Goal: Task Accomplishment & Management: Use online tool/utility

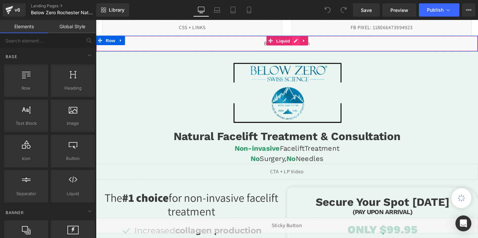
click at [306, 42] on div "Liquid" at bounding box center [297, 45] width 402 height 17
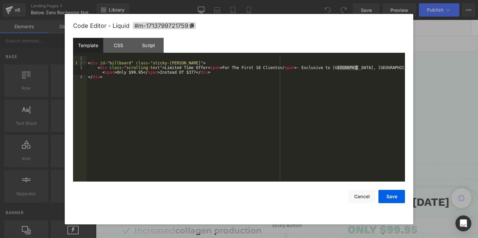
drag, startPoint x: 337, startPoint y: 68, endPoint x: 356, endPoint y: 65, distance: 19.4
click at [356, 65] on div "< div id = "billboard" class = "sticky-[PERSON_NAME]" > < div class = "scrollin…" at bounding box center [246, 123] width 318 height 135
click at [360, 68] on div "< div id = "billboard" class = "sticky-[PERSON_NAME]" > < div class = "scrollin…" at bounding box center [246, 123] width 318 height 135
click at [119, 74] on div "< div id = "billboard" class = "sticky-[PERSON_NAME]" > < div class = "scrollin…" at bounding box center [246, 123] width 318 height 135
click at [399, 194] on button "Save" at bounding box center [391, 196] width 27 height 13
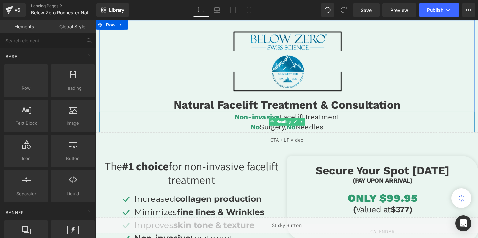
scroll to position [36, 0]
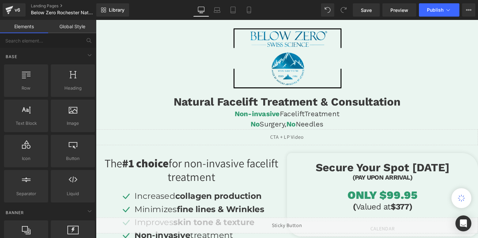
click at [411, 203] on div "ONLY $99.95 Heading" at bounding box center [397, 204] width 201 height 14
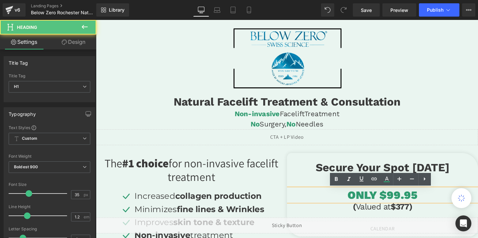
click at [406, 204] on h1 "ONLY $99.95" at bounding box center [397, 204] width 201 height 14
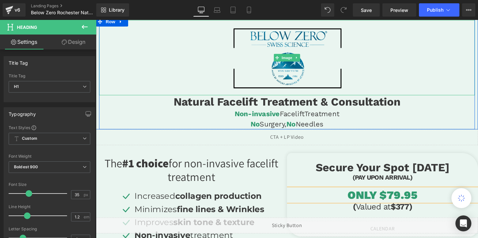
click at [308, 64] on img at bounding box center [297, 59] width 119 height 79
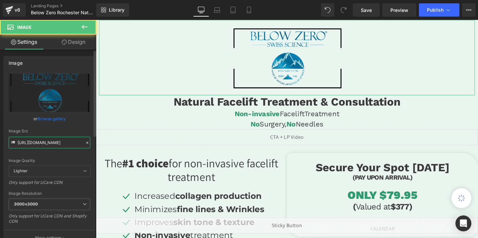
click at [24, 141] on input "[URL][DOMAIN_NAME]" at bounding box center [50, 143] width 82 height 12
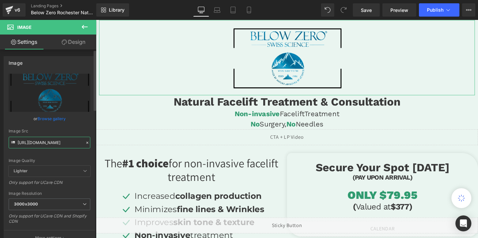
click at [24, 141] on input "[URL][DOMAIN_NAME]" at bounding box center [50, 143] width 82 height 12
paste input "below_zero_logo.png?v=1760565709"
type input "[URL][DOMAIN_NAME]"
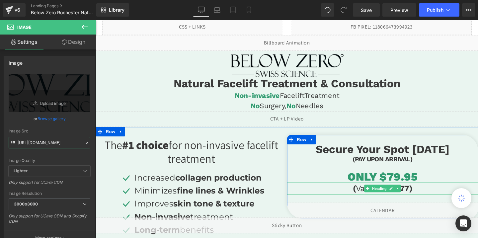
scroll to position [0, 0]
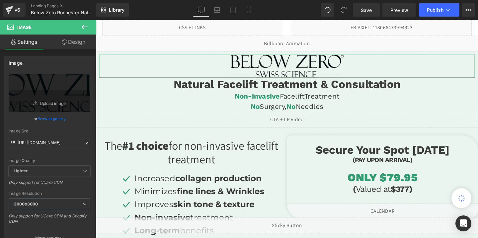
click at [80, 44] on link "Design" at bounding box center [73, 42] width 48 height 15
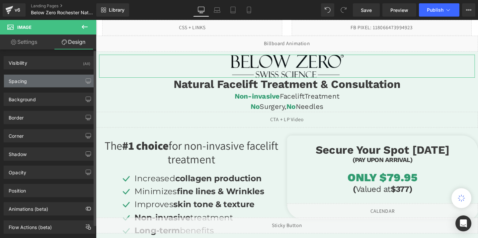
click at [45, 80] on div "Spacing" at bounding box center [49, 81] width 91 height 13
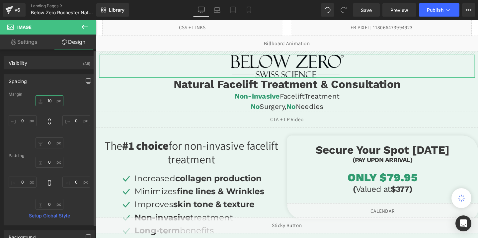
click at [50, 102] on input "10" at bounding box center [50, 100] width 28 height 11
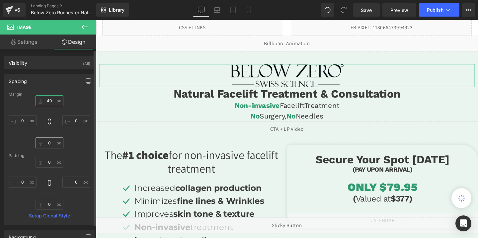
type input "40"
click at [48, 143] on input "0" at bounding box center [50, 142] width 28 height 11
type input "4'"
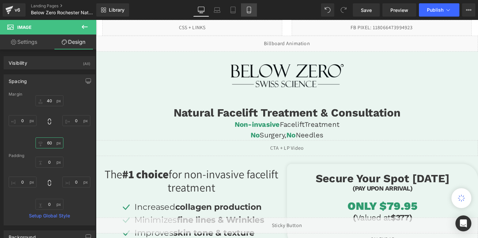
type input "60"
click at [254, 11] on link "Mobile" at bounding box center [249, 9] width 16 height 13
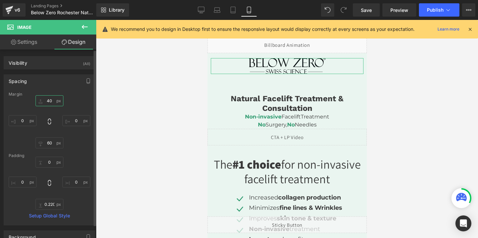
click at [47, 102] on input "40" at bounding box center [50, 100] width 28 height 11
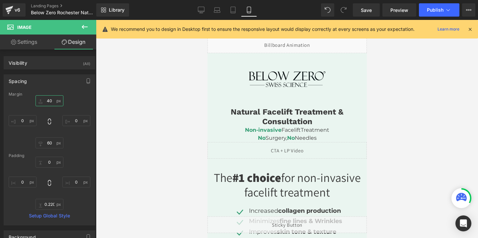
type input "40"
click at [468, 29] on icon at bounding box center [470, 29] width 6 height 6
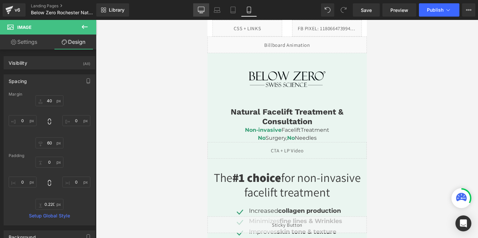
click at [198, 11] on icon at bounding box center [201, 10] width 7 height 7
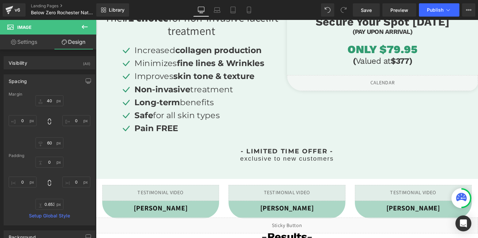
scroll to position [165, 0]
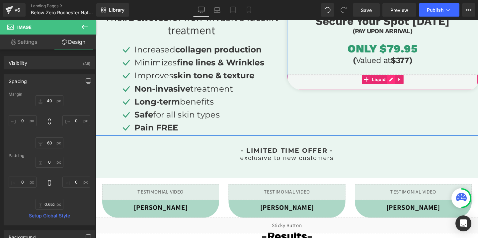
click at [406, 84] on div "Liquid" at bounding box center [397, 85] width 201 height 17
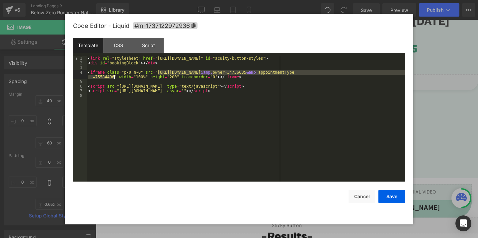
drag, startPoint x: 158, startPoint y: 72, endPoint x: 114, endPoint y: 77, distance: 44.1
click at [114, 77] on div "< link rel = "stylesheet" href = "[URL][DOMAIN_NAME]" id = "acuity-button-style…" at bounding box center [246, 123] width 318 height 135
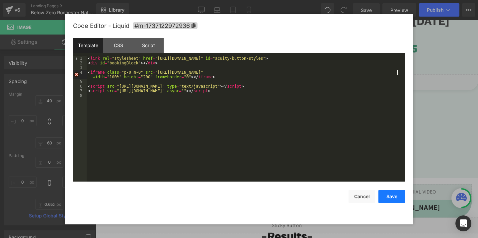
click at [394, 201] on button "Save" at bounding box center [391, 196] width 27 height 13
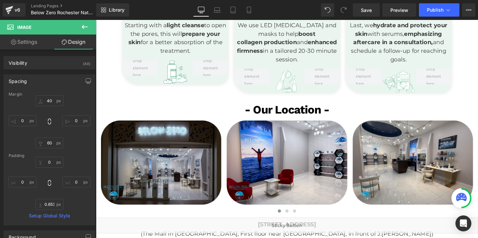
scroll to position [1058, 0]
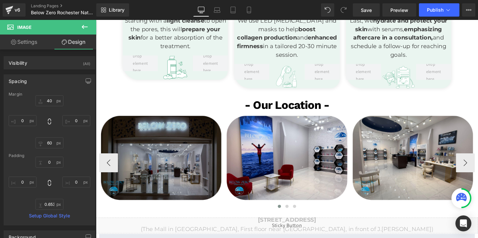
click at [183, 155] on img at bounding box center [164, 165] width 130 height 91
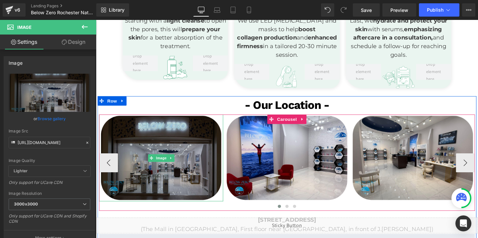
click at [205, 161] on img at bounding box center [164, 165] width 130 height 91
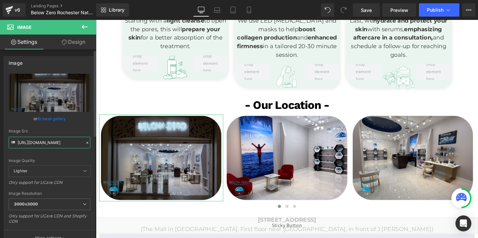
click at [75, 139] on input "[URL][DOMAIN_NAME]" at bounding box center [50, 143] width 82 height 12
paste input "bzr3.png?v=1760565715"
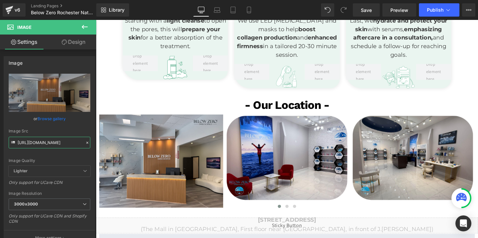
type input "[URL][DOMAIN_NAME]"
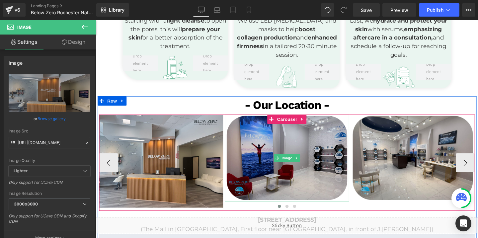
click at [272, 169] on img at bounding box center [296, 165] width 130 height 91
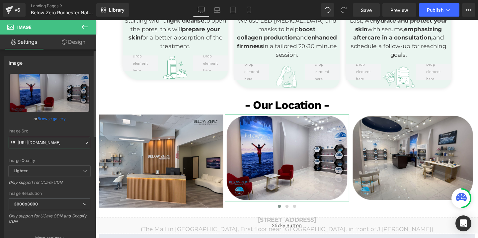
click at [63, 145] on input "[URL][DOMAIN_NAME]" at bounding box center [50, 143] width 82 height 12
paste input "bzr-1.png?v=1760565716"
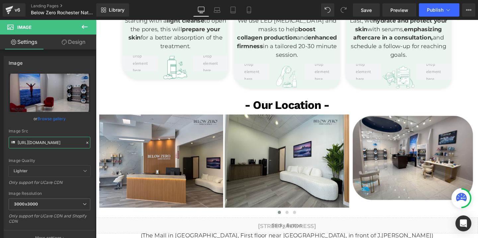
type input "[URL][DOMAIN_NAME]"
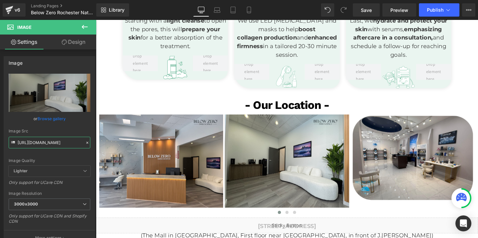
scroll to position [0, 0]
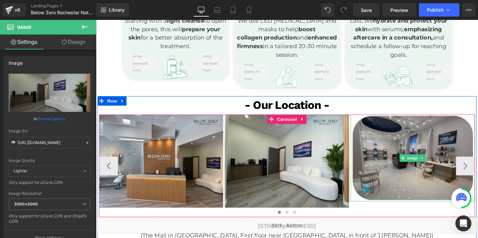
click at [448, 142] on img at bounding box center [429, 165] width 130 height 91
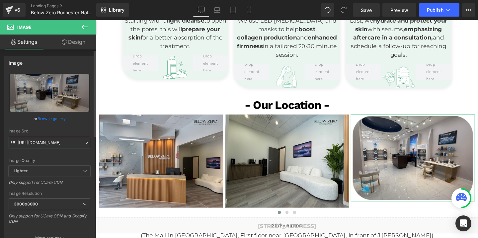
click at [58, 145] on input "[URL][DOMAIN_NAME]" at bounding box center [50, 143] width 82 height 12
paste input "bzr4.png?v=1760565716"
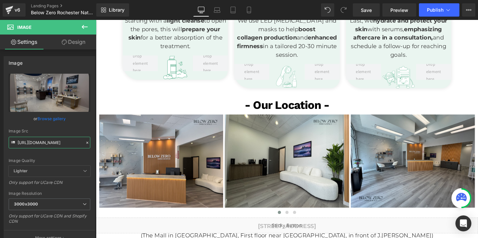
type input "[URL][DOMAIN_NAME]"
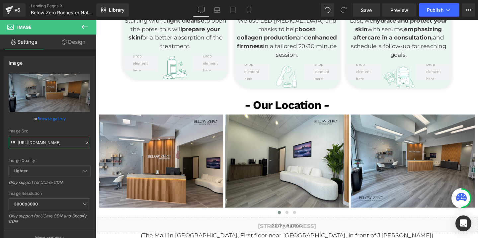
scroll to position [0, 0]
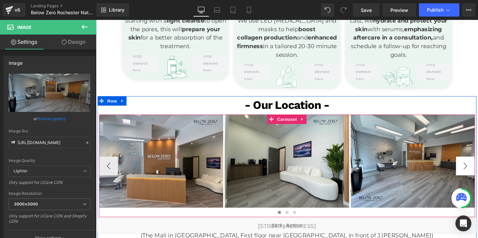
click at [478, 172] on button "›" at bounding box center [484, 174] width 20 height 20
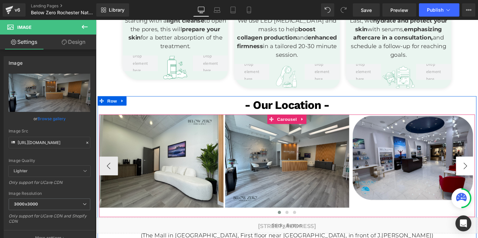
click at [478, 172] on button "›" at bounding box center [484, 174] width 20 height 20
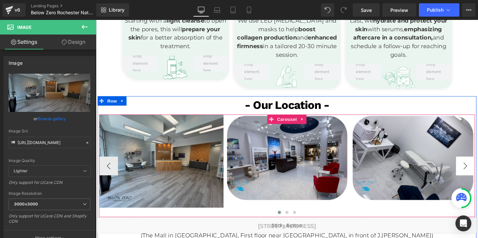
click at [478, 172] on button "›" at bounding box center [484, 174] width 20 height 20
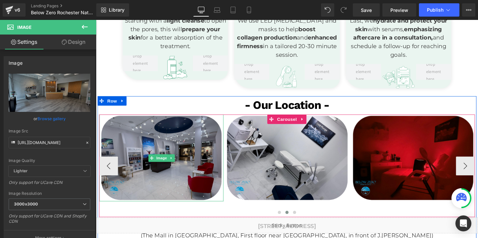
click at [183, 184] on img at bounding box center [165, 165] width 130 height 91
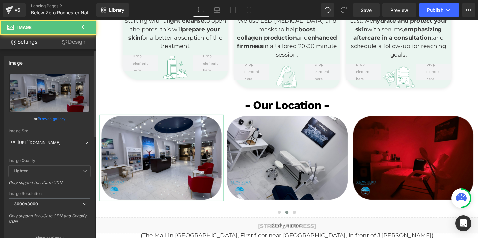
click at [23, 142] on input "[URL][DOMAIN_NAME]" at bounding box center [50, 143] width 82 height 12
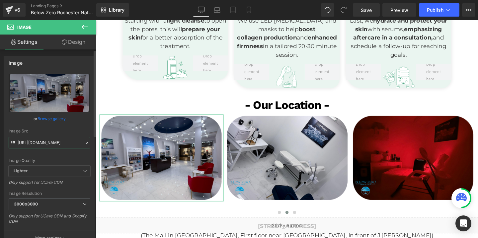
click at [23, 142] on input "[URL][DOMAIN_NAME]" at bounding box center [50, 143] width 82 height 12
paste input "bzr2.png?v=1760565717"
type input "[URL][DOMAIN_NAME]"
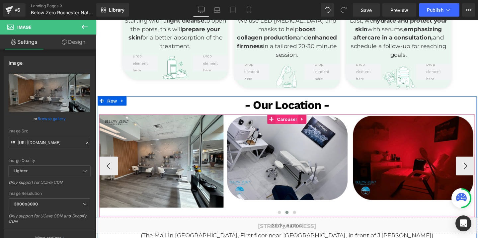
click at [299, 120] on span "Carousel" at bounding box center [297, 125] width 24 height 10
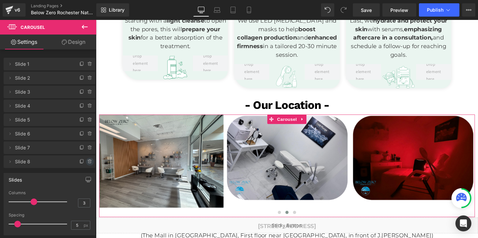
click at [89, 160] on icon at bounding box center [89, 161] width 5 height 5
click at [89, 160] on button "Delete" at bounding box center [82, 162] width 21 height 9
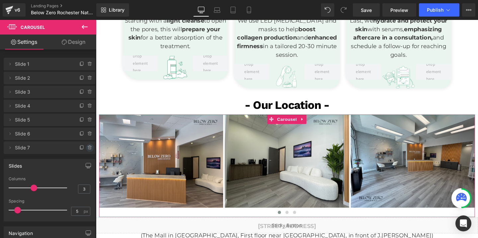
click at [88, 148] on icon at bounding box center [89, 147] width 5 height 5
click at [88, 148] on button "Delete" at bounding box center [82, 148] width 21 height 9
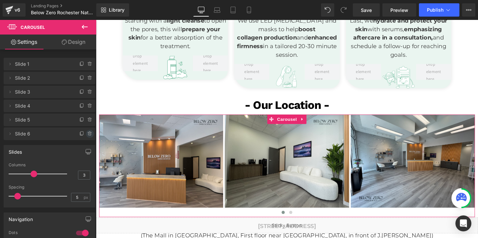
click at [88, 134] on icon at bounding box center [89, 133] width 5 height 5
click at [88, 134] on button "Delete" at bounding box center [82, 134] width 21 height 9
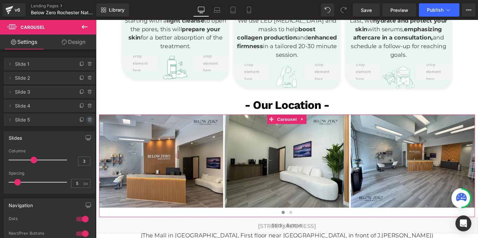
click at [87, 120] on icon at bounding box center [89, 119] width 5 height 5
click at [87, 120] on button "Delete" at bounding box center [82, 120] width 21 height 9
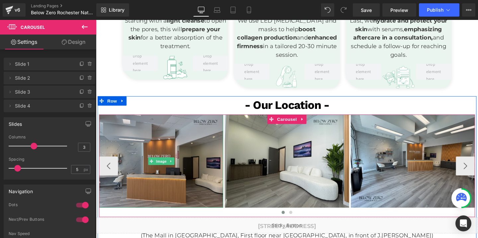
click at [192, 136] on img at bounding box center [164, 169] width 130 height 98
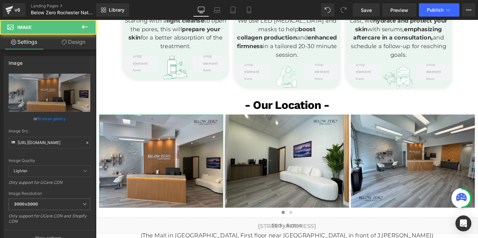
click at [71, 41] on link "Design" at bounding box center [73, 42] width 48 height 15
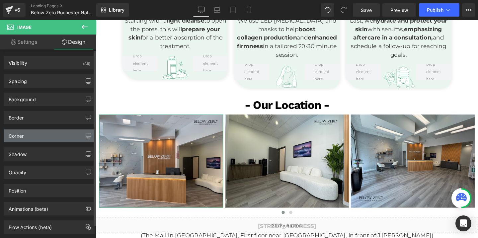
click at [40, 141] on div "Corner" at bounding box center [49, 135] width 91 height 13
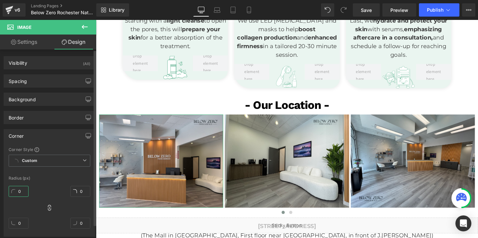
click at [24, 188] on input "0" at bounding box center [19, 191] width 20 height 11
type input "40"
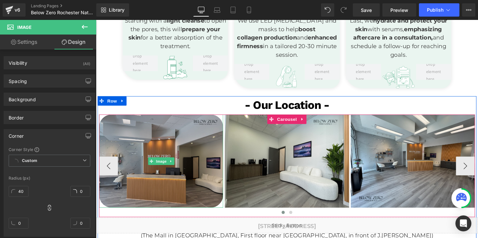
click at [175, 203] on img at bounding box center [164, 169] width 130 height 98
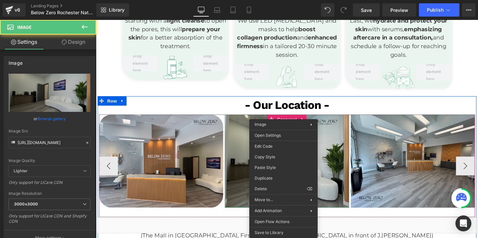
click at [292, 152] on img at bounding box center [296, 169] width 130 height 98
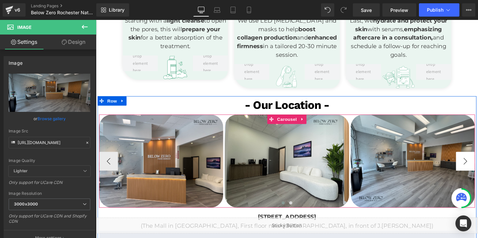
click at [478, 164] on button "›" at bounding box center [484, 169] width 20 height 20
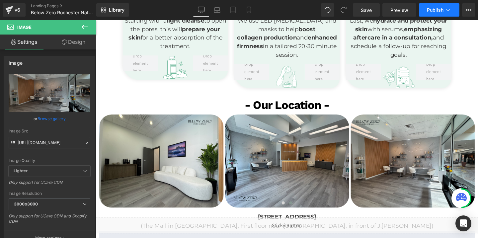
click at [429, 11] on span "Publish" at bounding box center [435, 9] width 17 height 5
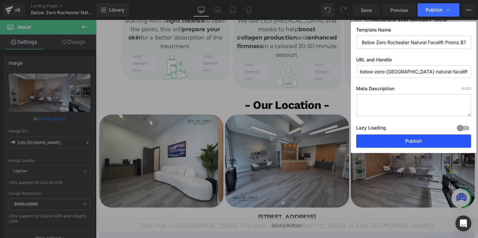
click at [401, 139] on button "Publish" at bounding box center [413, 140] width 115 height 13
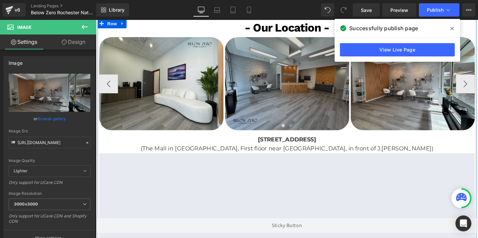
scroll to position [1135, 0]
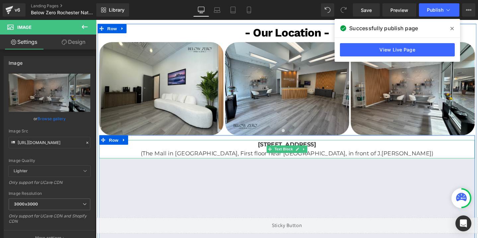
click at [272, 152] on b "[STREET_ADDRESS]" at bounding box center [296, 150] width 61 height 7
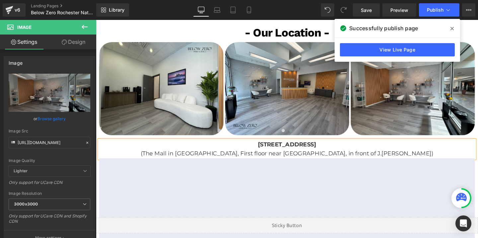
click at [272, 152] on b "[STREET_ADDRESS]" at bounding box center [296, 150] width 61 height 7
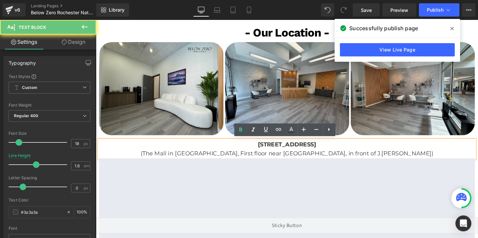
click at [272, 152] on b "[STREET_ADDRESS]" at bounding box center [296, 150] width 61 height 7
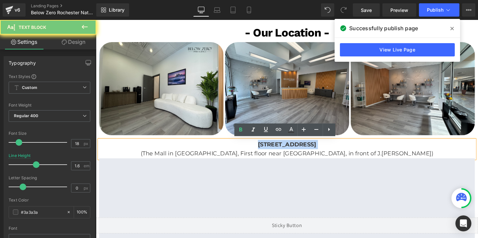
paste div
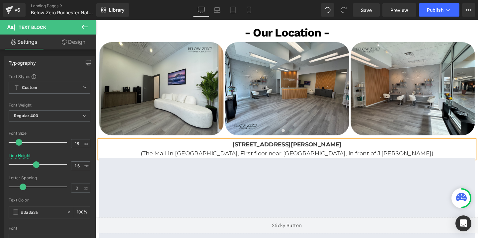
click at [290, 160] on p "[STREET_ADDRESS][PERSON_NAME] ([GEOGRAPHIC_DATA] in [GEOGRAPHIC_DATA], First fl…" at bounding box center [296, 155] width 395 height 19
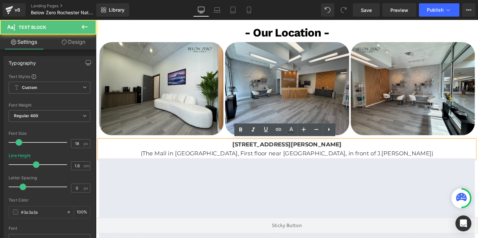
click at [290, 160] on p "[STREET_ADDRESS][PERSON_NAME] ([GEOGRAPHIC_DATA] in [GEOGRAPHIC_DATA], First fl…" at bounding box center [296, 155] width 395 height 19
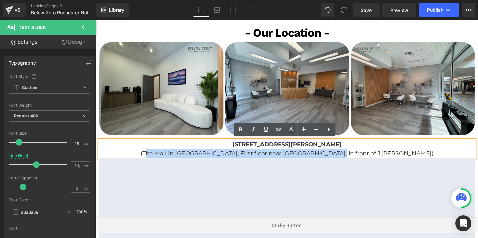
drag, startPoint x: 208, startPoint y: 160, endPoint x: 387, endPoint y: 160, distance: 179.6
click at [387, 160] on p "[STREET_ADDRESS][PERSON_NAME] ([GEOGRAPHIC_DATA] in [GEOGRAPHIC_DATA], First fl…" at bounding box center [296, 155] width 395 height 19
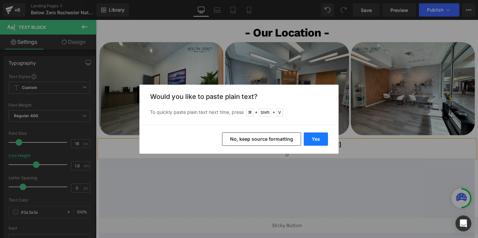
click at [319, 138] on button "Yes" at bounding box center [316, 138] width 24 height 13
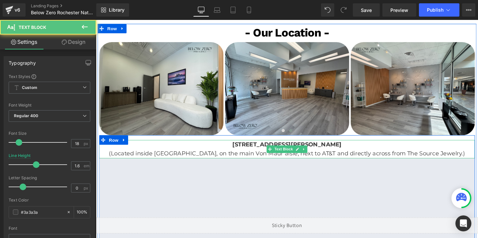
drag, startPoint x: 353, startPoint y: 149, endPoint x: 226, endPoint y: 147, distance: 127.5
click at [226, 147] on p "[STREET_ADDRESS][PERSON_NAME] (Located inside [GEOGRAPHIC_DATA], on the main Vo…" at bounding box center [296, 155] width 395 height 19
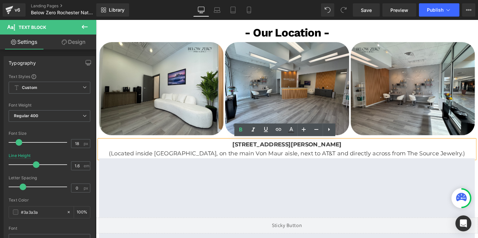
copy b "[STREET_ADDRESS][PERSON_NAME]"
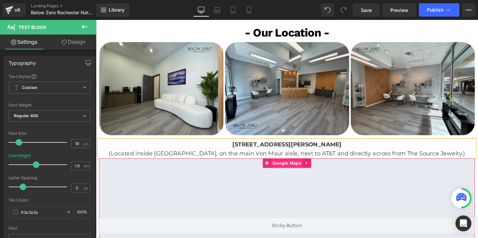
click at [302, 171] on span "Google Maps" at bounding box center [297, 170] width 34 height 10
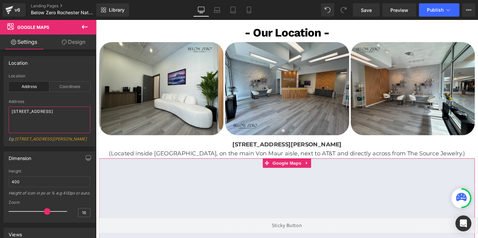
click at [33, 113] on textarea "[STREET_ADDRESS]" at bounding box center [50, 120] width 82 height 27
type textarea "[STREET_ADDRESS][PERSON_NAME]"
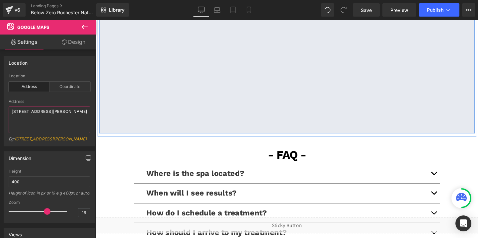
scroll to position [1341, 0]
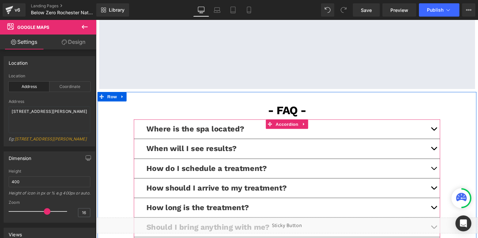
click at [451, 133] on button "button" at bounding box center [451, 135] width 13 height 20
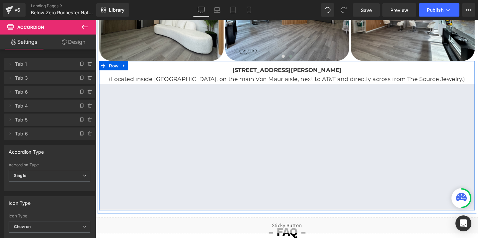
scroll to position [1204, 0]
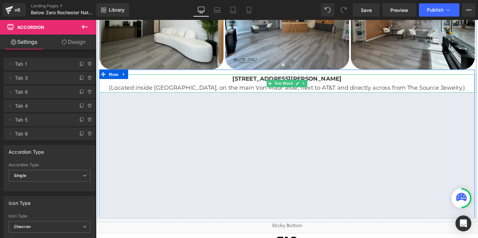
click at [243, 79] on b "[STREET_ADDRESS][PERSON_NAME]" at bounding box center [296, 81] width 115 height 7
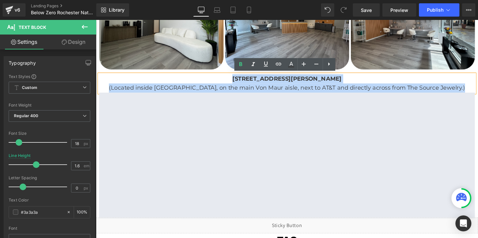
drag, startPoint x: 242, startPoint y: 81, endPoint x: 497, endPoint y: 91, distance: 255.5
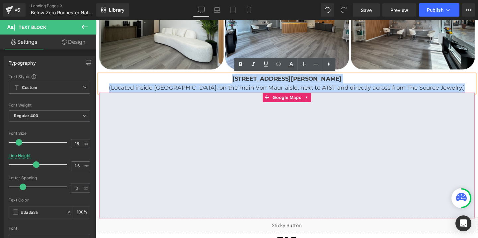
copy p "[STREET_ADDRESS][PERSON_NAME] (Located inside [GEOGRAPHIC_DATA], on the main Vo…"
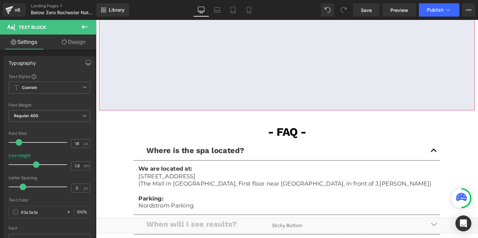
scroll to position [1351, 0]
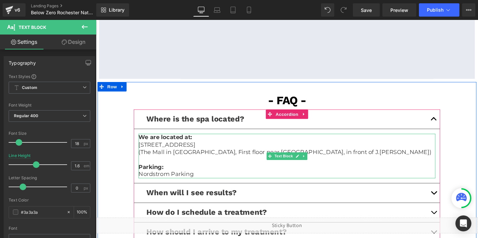
click at [238, 157] on p "(The Mall in [GEOGRAPHIC_DATA], First floor near [GEOGRAPHIC_DATA], in front of…" at bounding box center [297, 159] width 312 height 8
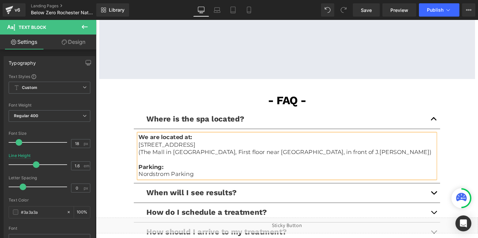
click at [238, 157] on p "(The Mall in [GEOGRAPHIC_DATA], First floor near [GEOGRAPHIC_DATA], in front of…" at bounding box center [297, 159] width 312 height 8
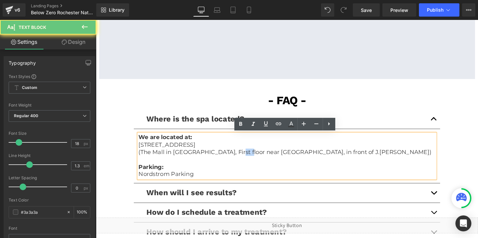
click at [238, 157] on p "(The Mall in [GEOGRAPHIC_DATA], First floor near [GEOGRAPHIC_DATA], in front of…" at bounding box center [297, 159] width 312 height 8
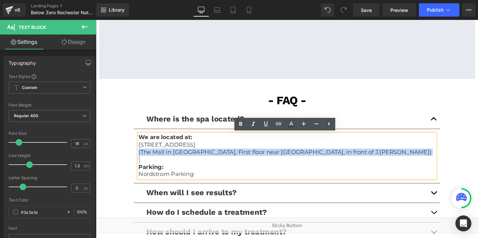
click at [161, 144] on strong "We are located at:" at bounding box center [169, 143] width 56 height 7
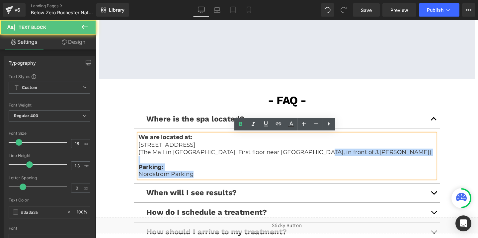
drag, startPoint x: 140, startPoint y: 151, endPoint x: 315, endPoint y: 160, distance: 175.5
click at [315, 160] on div "We are located at: [STREET_ADDRESS] ([GEOGRAPHIC_DATA] in [GEOGRAPHIC_DATA], Fi…" at bounding box center [297, 163] width 312 height 46
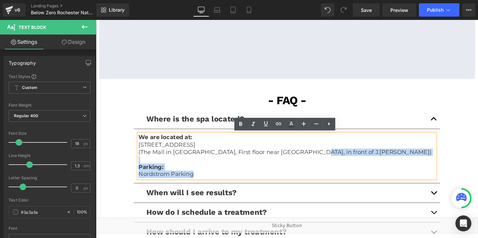
click at [315, 160] on p "(The Mall in [GEOGRAPHIC_DATA], First floor near [GEOGRAPHIC_DATA], in front of…" at bounding box center [297, 159] width 312 height 8
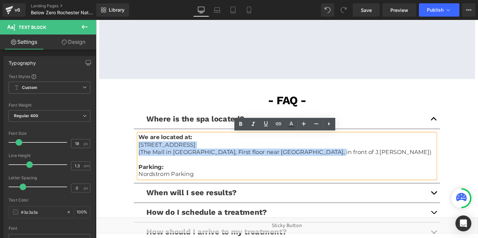
drag, startPoint x: 327, startPoint y: 158, endPoint x: 141, endPoint y: 148, distance: 186.2
click at [141, 148] on div "We are located at: [STREET_ADDRESS] ([GEOGRAPHIC_DATA] in [GEOGRAPHIC_DATA], Fi…" at bounding box center [297, 163] width 312 height 46
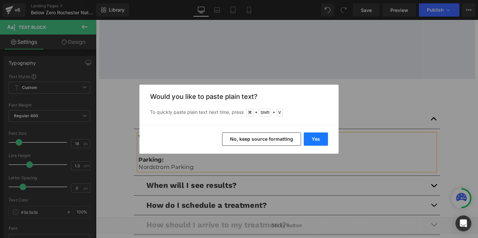
click at [314, 136] on button "Yes" at bounding box center [316, 138] width 24 height 13
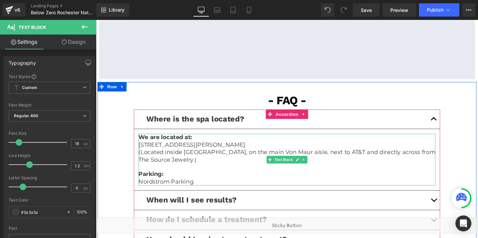
click at [182, 190] on p "Nordstrom Parking" at bounding box center [297, 191] width 312 height 8
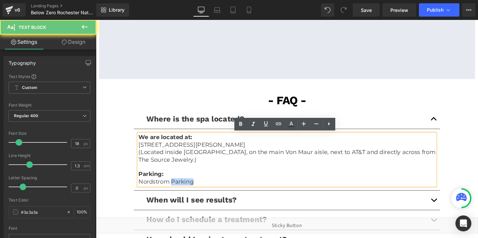
click at [182, 190] on p "Nordstrom Parking" at bounding box center [297, 191] width 312 height 8
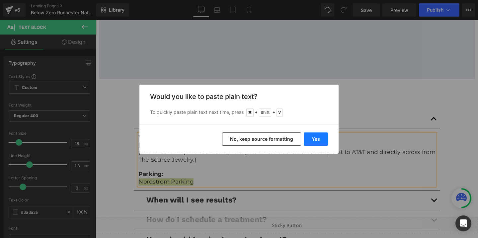
click at [318, 141] on button "Yes" at bounding box center [316, 138] width 24 height 13
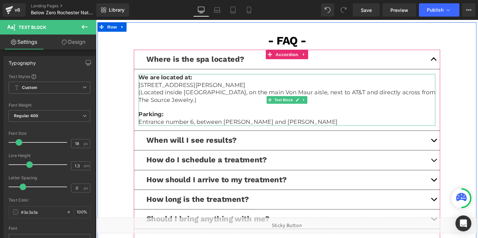
scroll to position [1420, 0]
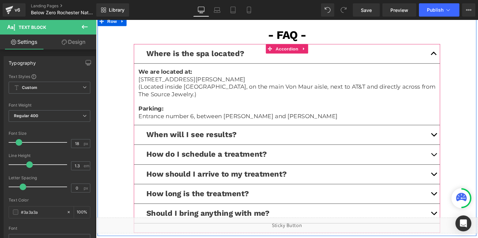
click at [448, 140] on button "button" at bounding box center [451, 141] width 13 height 20
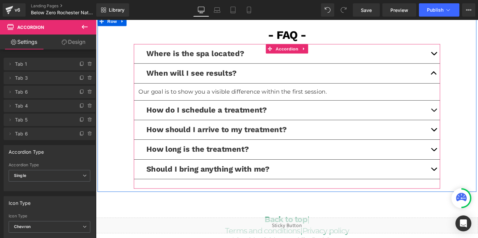
click at [449, 115] on button "button" at bounding box center [451, 115] width 13 height 20
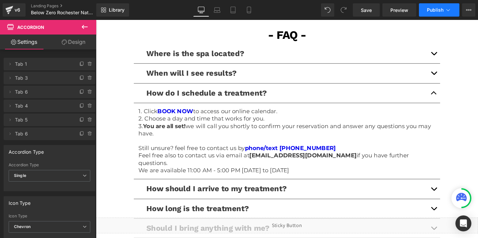
click at [443, 13] on button "Publish" at bounding box center [439, 9] width 41 height 13
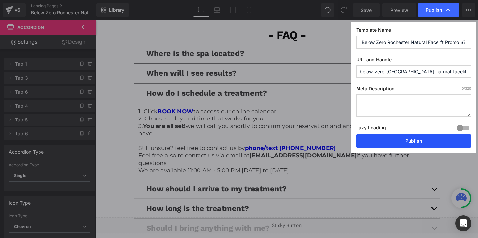
click at [396, 140] on button "Publish" at bounding box center [413, 140] width 115 height 13
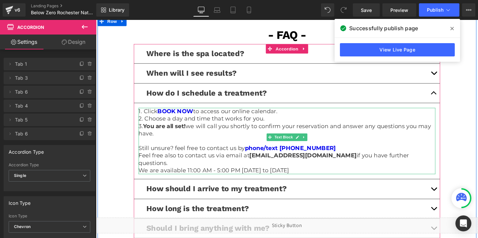
click at [191, 161] on p "Feel free also to contact us via email at [EMAIL_ADDRESS][DOMAIN_NAME] if you h…" at bounding box center [297, 167] width 312 height 16
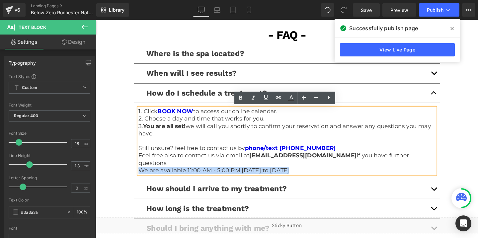
drag, startPoint x: 140, startPoint y: 171, endPoint x: 133, endPoint y: 169, distance: 7.2
click at [133, 169] on div "- FAQ - Text Block Where is the spa located? Text Block We are located at: [STR…" at bounding box center [297, 143] width 398 height 233
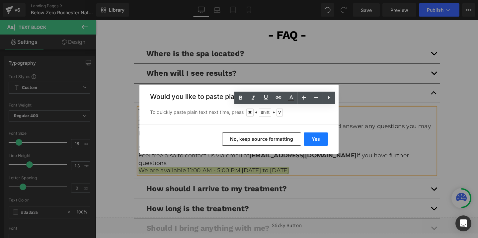
click at [317, 137] on button "Yes" at bounding box center [316, 138] width 24 height 13
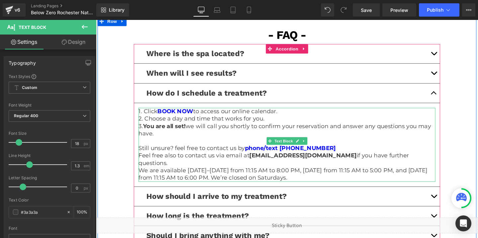
click at [218, 175] on p "We are available [DATE]–[DATE] from 11:15 AM to 8:00 PM, [DATE] from 11:15 AM t…" at bounding box center [297, 183] width 312 height 16
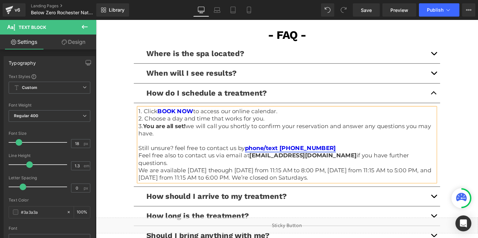
click at [315, 151] on link "phone/text [PHONE_NUMBER]" at bounding box center [301, 154] width 96 height 7
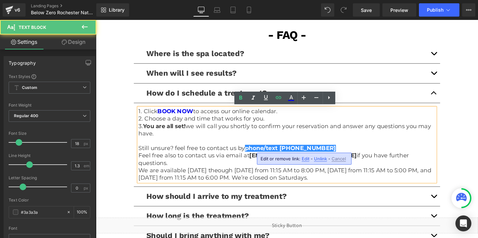
click at [302, 156] on span "Edit" at bounding box center [306, 159] width 8 height 6
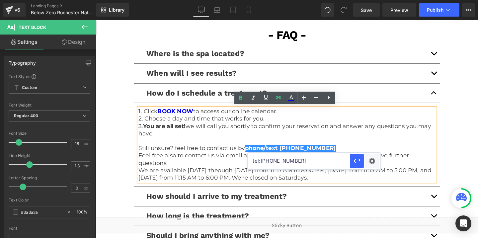
click at [306, 161] on input "tel:[PHONE_NUMBER]" at bounding box center [299, 161] width 102 height 17
paste input "[PHONE_NUMBER]"
click at [288, 161] on input "tel:[PHONE_NUMBER]" at bounding box center [299, 161] width 102 height 17
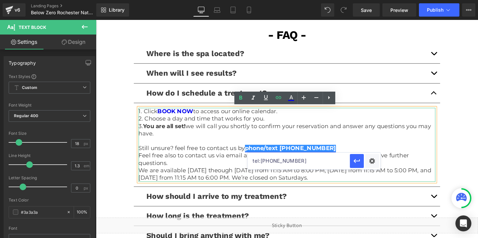
type input "tel:[PHONE_NUMBER]"
click at [301, 153] on link "phone/text [PHONE_NUMBER]" at bounding box center [301, 154] width 96 height 7
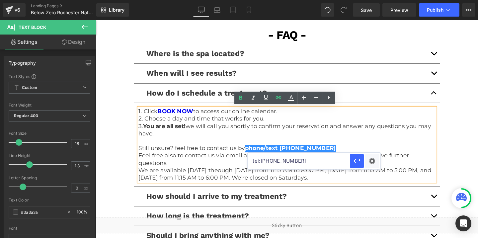
click at [302, 158] on link "phone/text [PHONE_NUMBER]" at bounding box center [301, 154] width 96 height 7
click at [335, 152] on link "phone/text [PHONE_NUMBER]" at bounding box center [301, 154] width 96 height 7
click at [359, 161] on icon "button" at bounding box center [357, 161] width 6 height 4
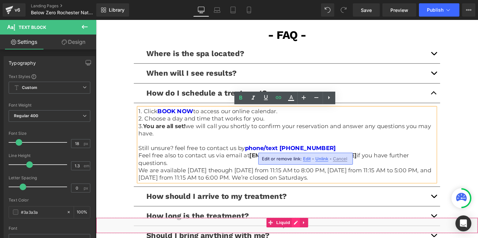
click at [306, 231] on div "Liquid" at bounding box center [297, 236] width 402 height 17
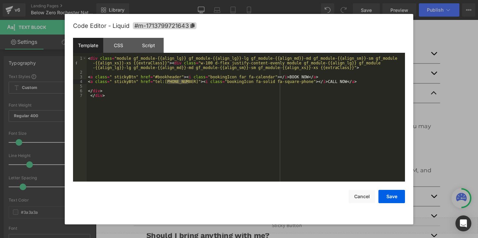
drag, startPoint x: 189, startPoint y: 82, endPoint x: 166, endPoint y: 83, distance: 22.6
click at [166, 83] on div "< div class = "module gf_module-{{align_lg}} gf_module-{{align_lg}}-lg gf_modul…" at bounding box center [246, 128] width 318 height 144
click at [390, 197] on button "Save" at bounding box center [391, 196] width 27 height 13
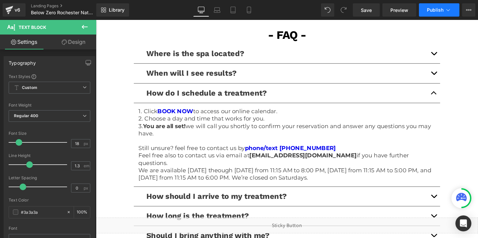
click at [426, 12] on button "Publish" at bounding box center [439, 9] width 41 height 13
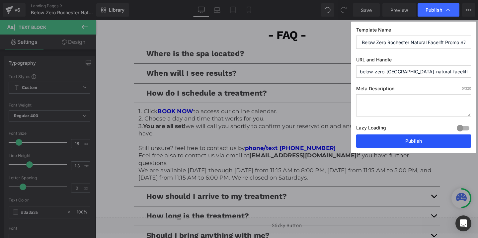
click at [403, 141] on button "Publish" at bounding box center [413, 140] width 115 height 13
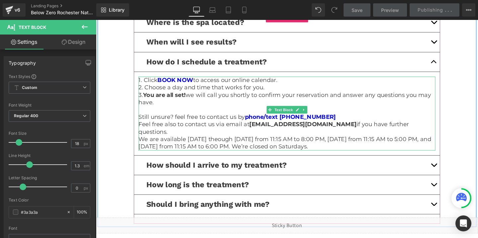
scroll to position [1460, 0]
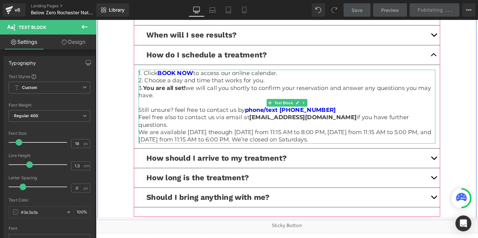
click at [326, 160] on p "How should I arrive to my treatment?" at bounding box center [296, 165] width 295 height 10
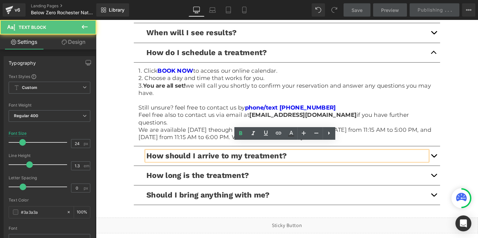
click at [450, 157] on button "button" at bounding box center [451, 163] width 13 height 20
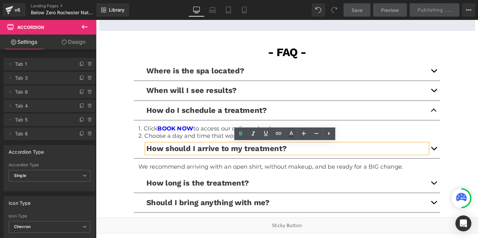
scroll to position [1382, 0]
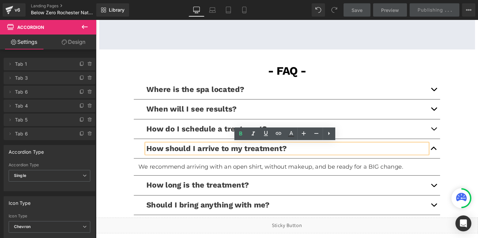
click at [452, 195] on button "button" at bounding box center [451, 194] width 13 height 20
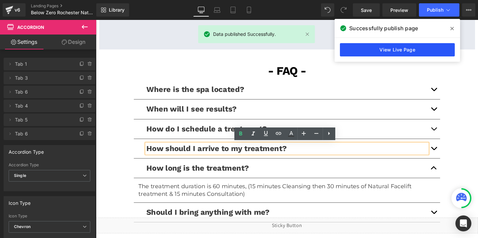
click at [361, 55] on link "View Live Page" at bounding box center [397, 49] width 115 height 13
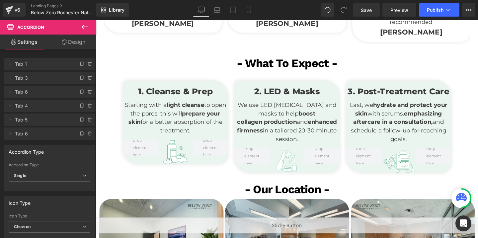
scroll to position [969, 0]
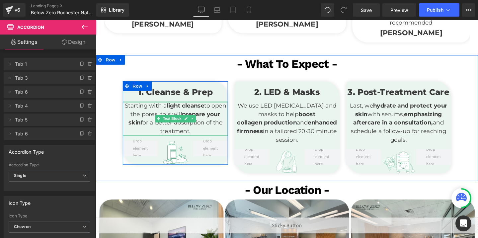
click at [187, 106] on div at bounding box center [179, 107] width 111 height 2
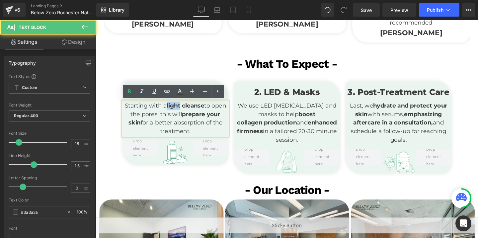
drag, startPoint x: 186, startPoint y: 107, endPoint x: 169, endPoint y: 108, distance: 16.6
click at [169, 108] on span "Starting with a light cleanse to open the pores, this will prepare your skin fo…" at bounding box center [179, 124] width 107 height 34
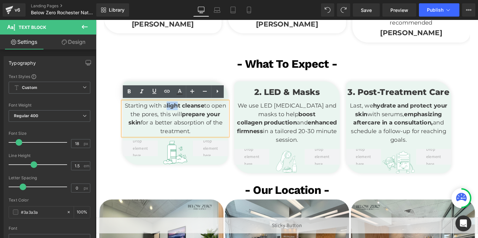
drag, startPoint x: 182, startPoint y: 111, endPoint x: 170, endPoint y: 111, distance: 12.0
click at [170, 111] on strong "light cleanse" at bounding box center [190, 110] width 40 height 7
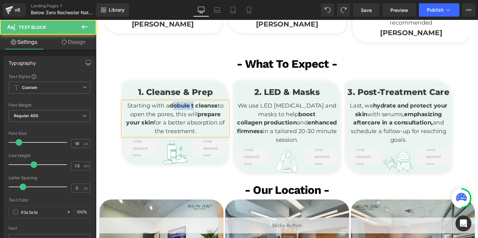
drag, startPoint x: 198, startPoint y: 109, endPoint x: 177, endPoint y: 110, distance: 21.0
click at [177, 110] on strong "dobule t cleanse" at bounding box center [198, 110] width 51 height 7
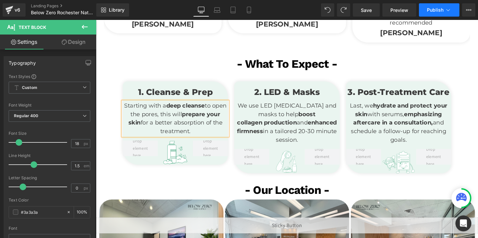
click at [442, 11] on span "Publish" at bounding box center [435, 9] width 17 height 5
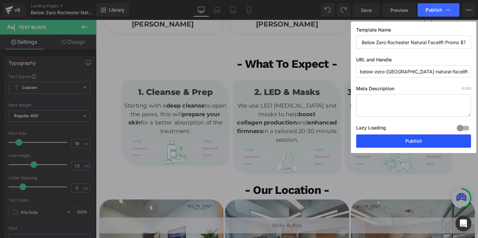
click at [397, 140] on button "Publish" at bounding box center [413, 140] width 115 height 13
